Goal: Task Accomplishment & Management: Manage account settings

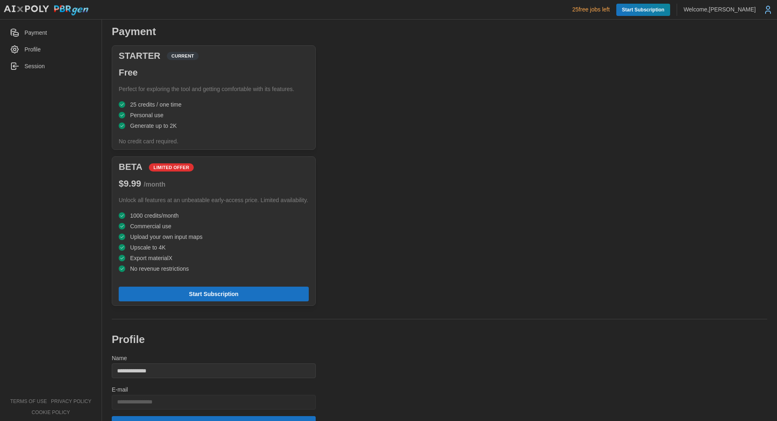
click at [740, 9] on p "Welcome, [PERSON_NAME]" at bounding box center [720, 9] width 72 height 8
click at [712, 9] on p "Welcome, [PERSON_NAME]" at bounding box center [720, 9] width 72 height 8
click at [769, 11] on icon at bounding box center [768, 10] width 10 height 10
click at [766, 12] on icon at bounding box center [768, 12] width 5 height 2
click at [80, 10] on img at bounding box center [46, 10] width 86 height 11
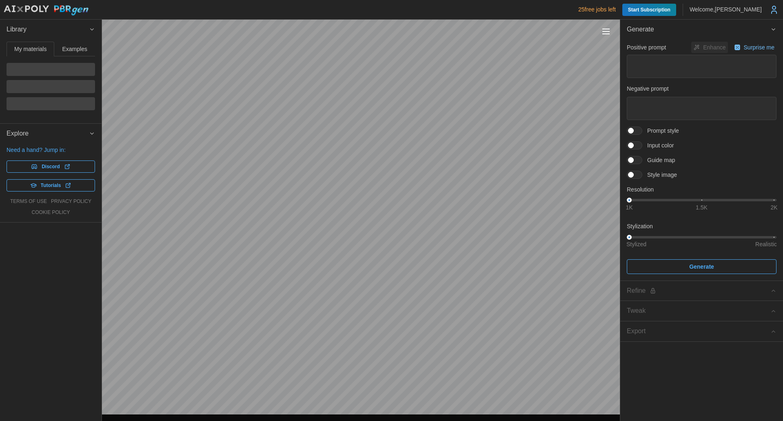
click at [772, 14] on icon at bounding box center [775, 10] width 10 height 10
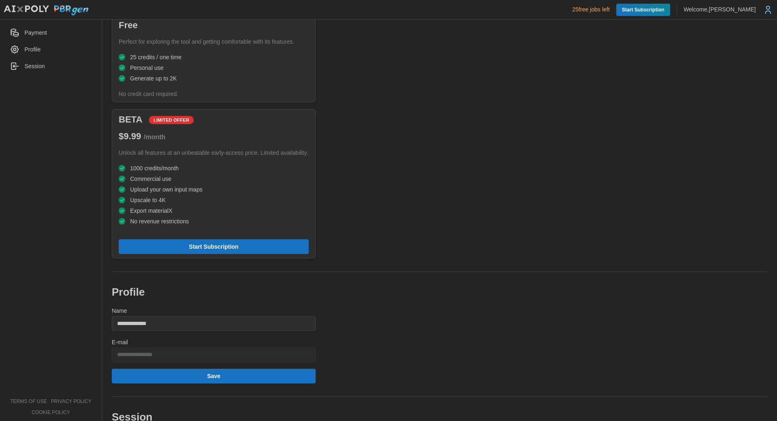
scroll to position [77, 0]
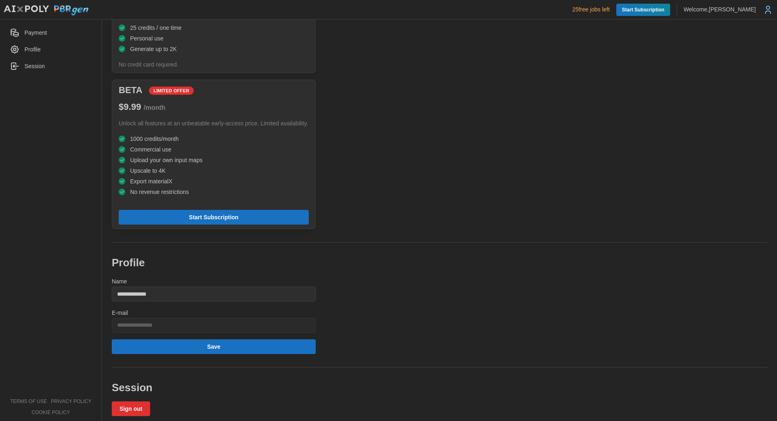
click at [133, 401] on button "Sign out" at bounding box center [131, 408] width 38 height 15
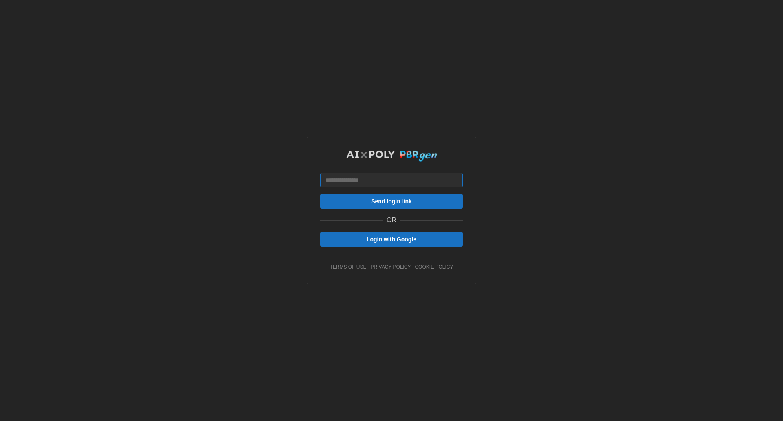
drag, startPoint x: 376, startPoint y: 179, endPoint x: 393, endPoint y: 183, distance: 17.2
click at [376, 179] on input at bounding box center [391, 180] width 143 height 15
type input "**********"
click at [404, 202] on span "Send login link" at bounding box center [391, 201] width 41 height 14
